Goal: Information Seeking & Learning: Learn about a topic

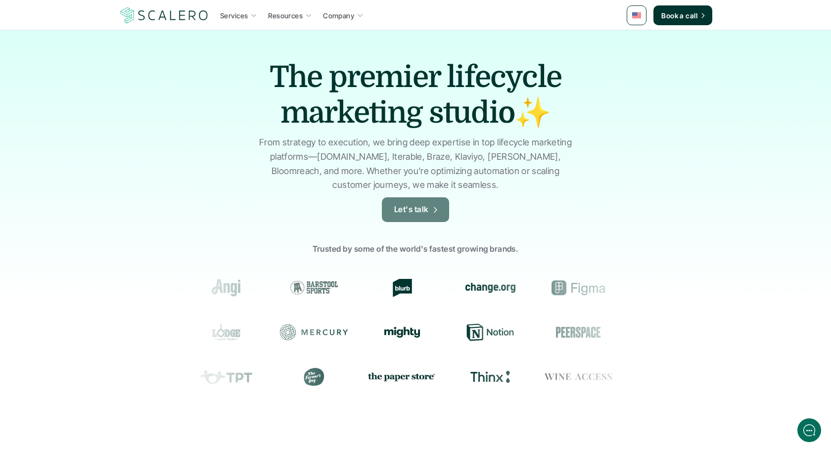
click at [422, 211] on p "Let's talk" at bounding box center [411, 209] width 35 height 13
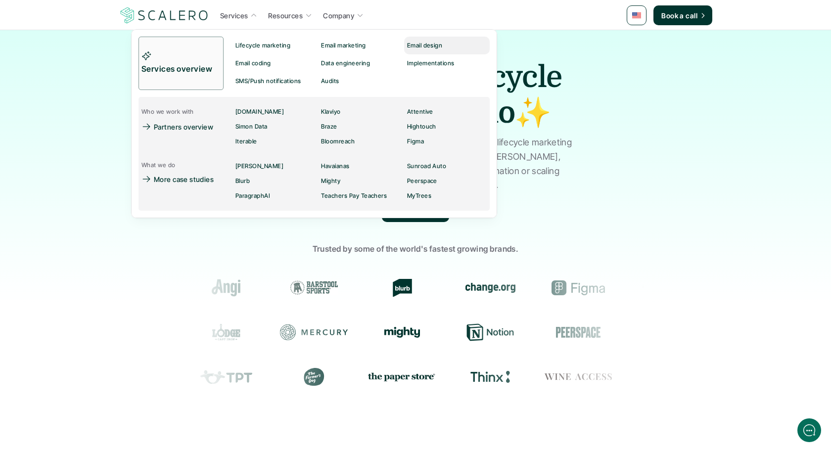
click at [419, 45] on p "Email design" at bounding box center [425, 45] width 36 height 7
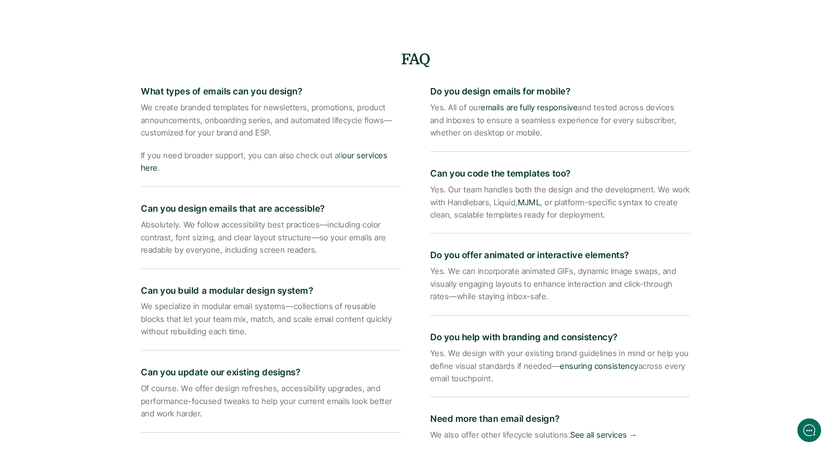
scroll to position [1560, 0]
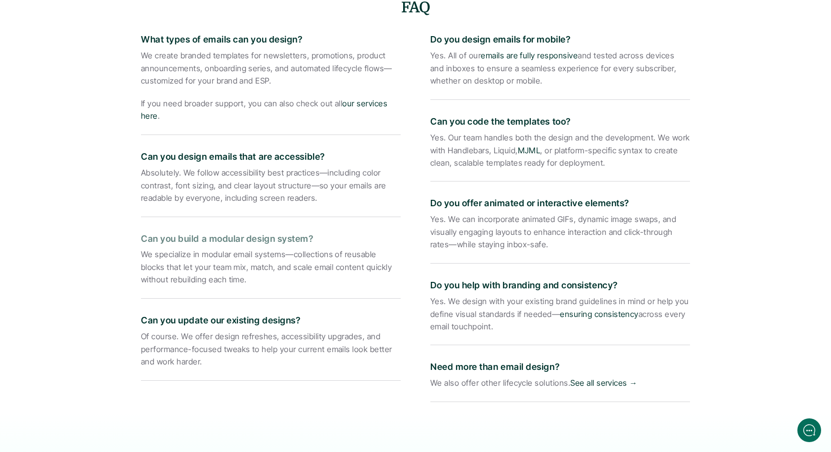
click at [253, 232] on p "Can you build a modular design system?" at bounding box center [271, 239] width 260 height 14
click at [203, 232] on p "Can you build a modular design system?" at bounding box center [271, 239] width 260 height 14
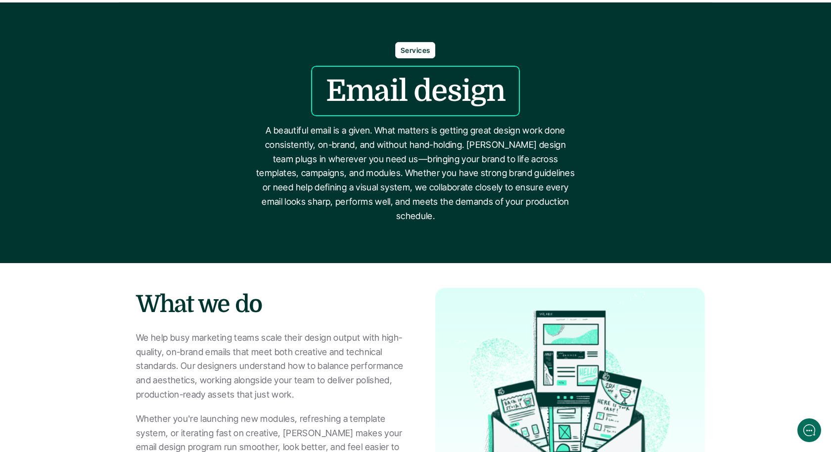
scroll to position [0, 0]
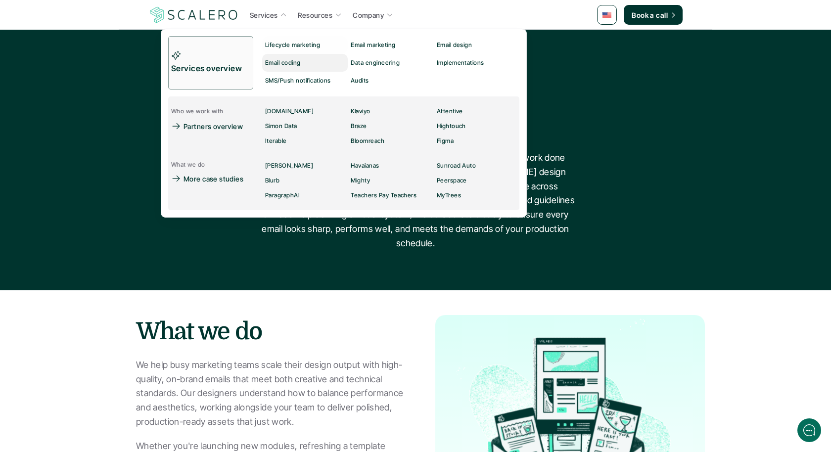
click at [279, 61] on p "Email coding" at bounding box center [283, 62] width 36 height 7
click at [355, 75] on div "Audits" at bounding box center [362, 81] width 24 height 12
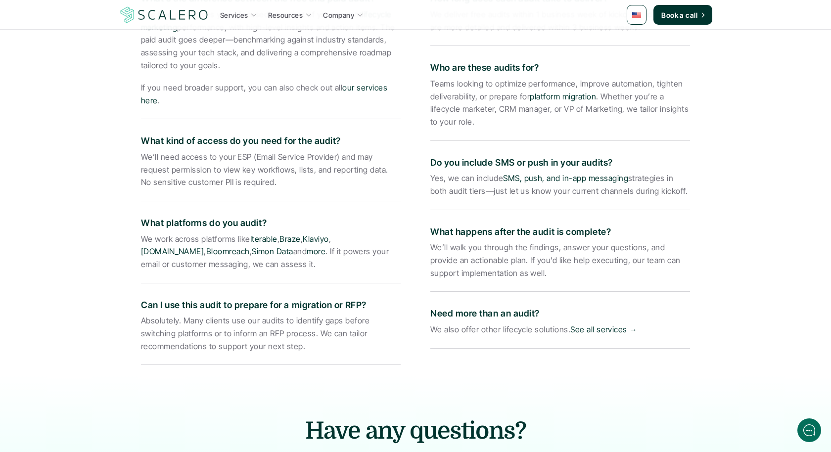
scroll to position [1583, 0]
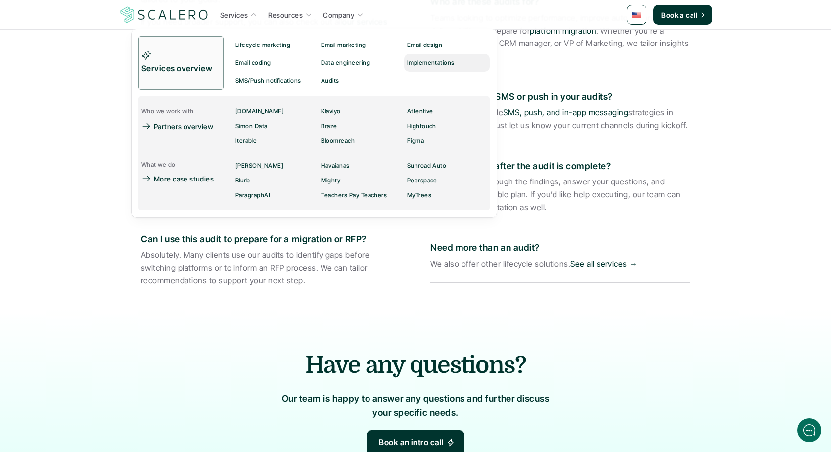
click at [430, 61] on p "Implementations" at bounding box center [430, 62] width 47 height 7
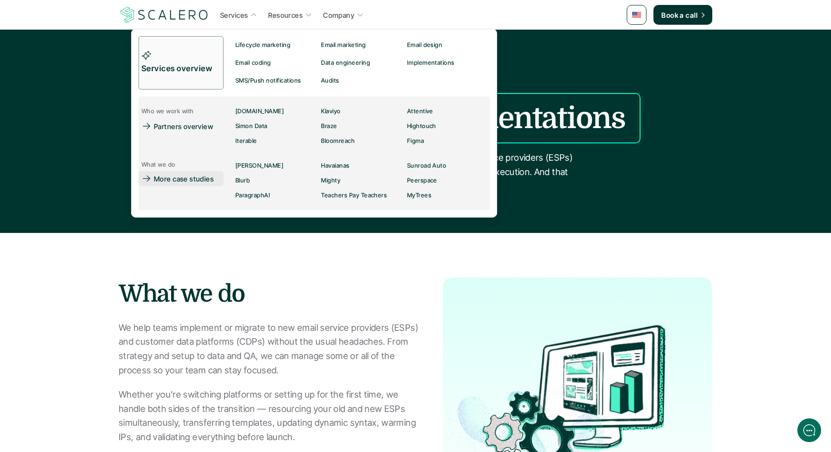
click at [170, 177] on p "More case studies" at bounding box center [184, 179] width 60 height 10
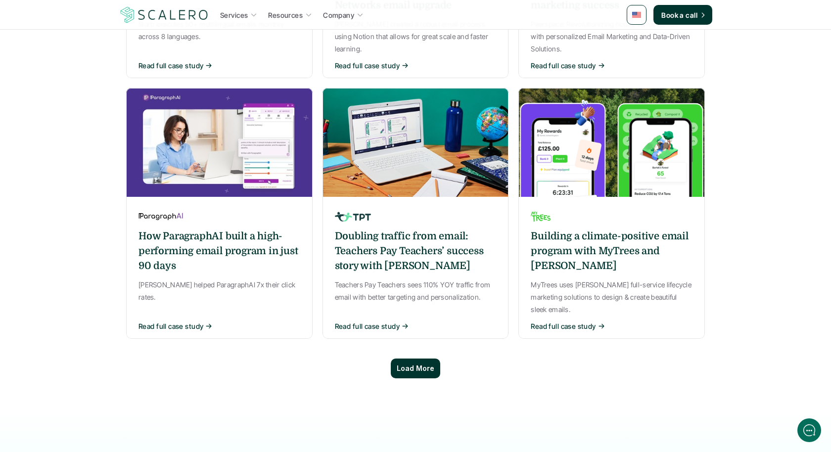
scroll to position [676, 0]
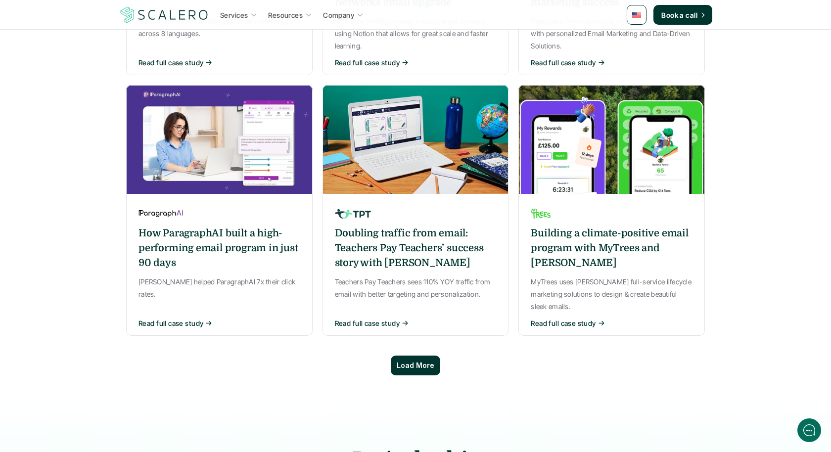
click at [415, 361] on p "Load More" at bounding box center [415, 365] width 38 height 8
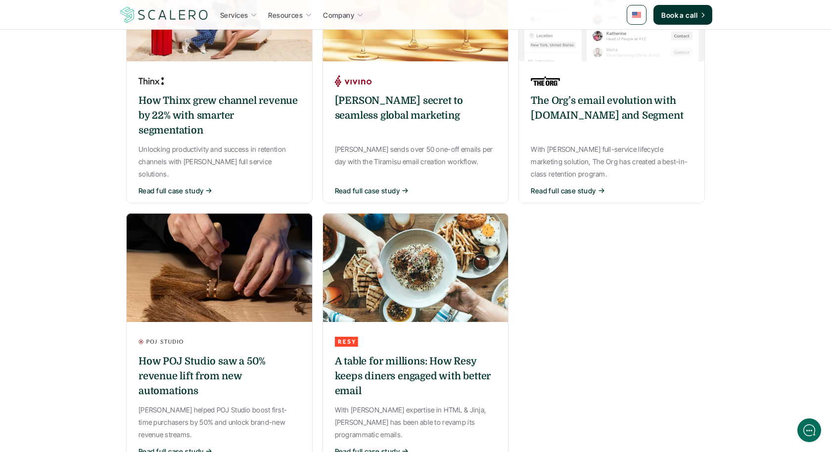
scroll to position [1070, 0]
click at [411, 353] on h6 "A table for millions: How Resy keeps diners engaged with better email" at bounding box center [416, 375] width 162 height 44
